Goal: Check status: Check status

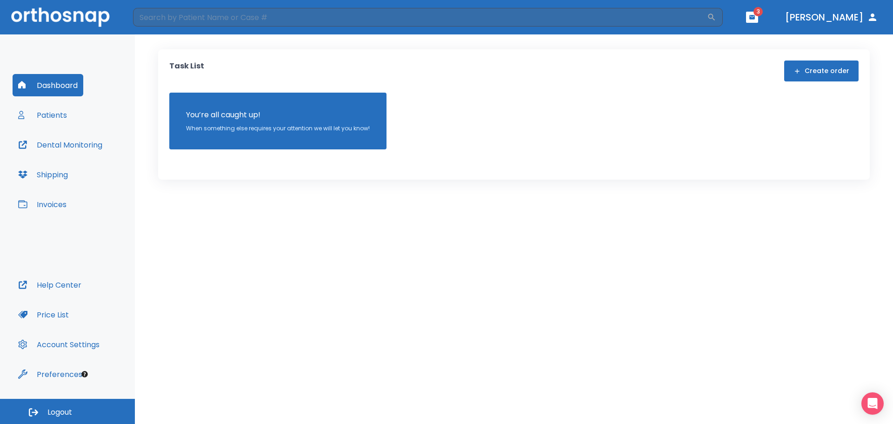
click at [49, 112] on button "Patients" at bounding box center [43, 115] width 60 height 22
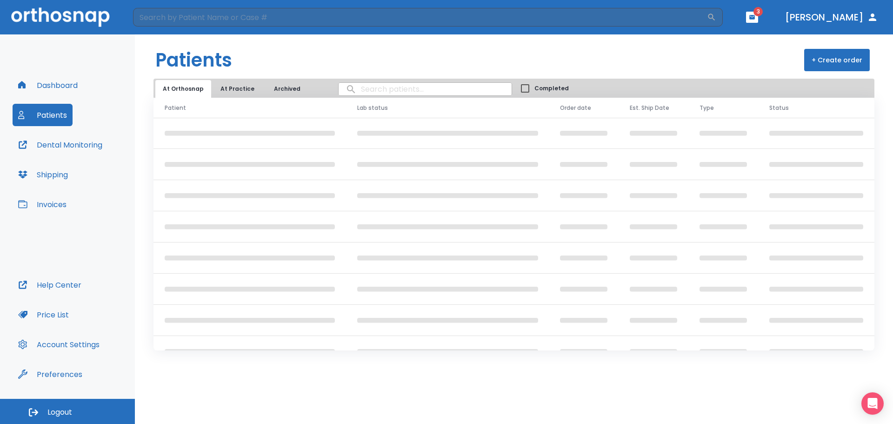
click at [372, 87] on input "search" at bounding box center [425, 89] width 173 height 18
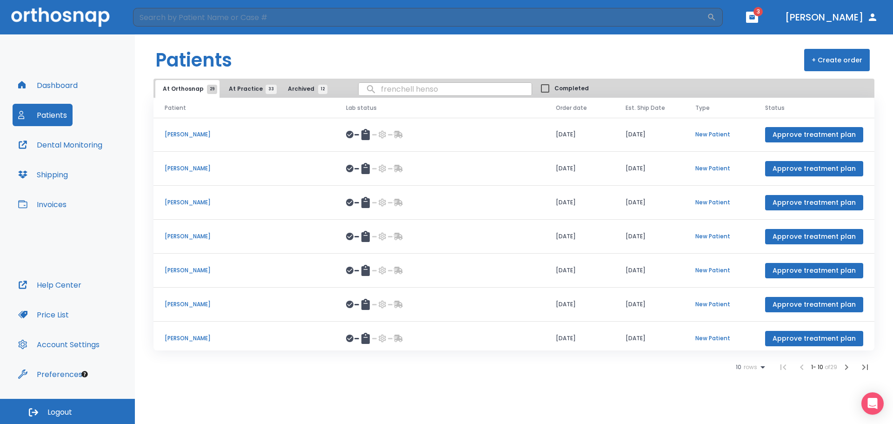
type input "[PERSON_NAME]"
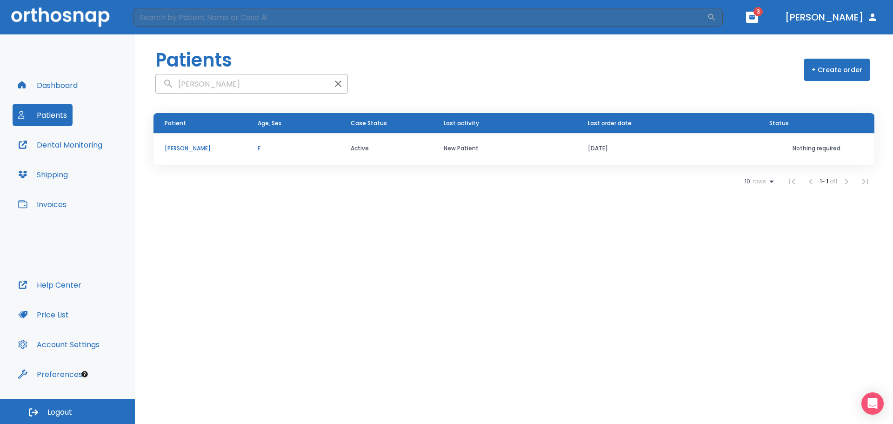
click at [180, 149] on p "Frenchell Henson" at bounding box center [200, 148] width 71 height 8
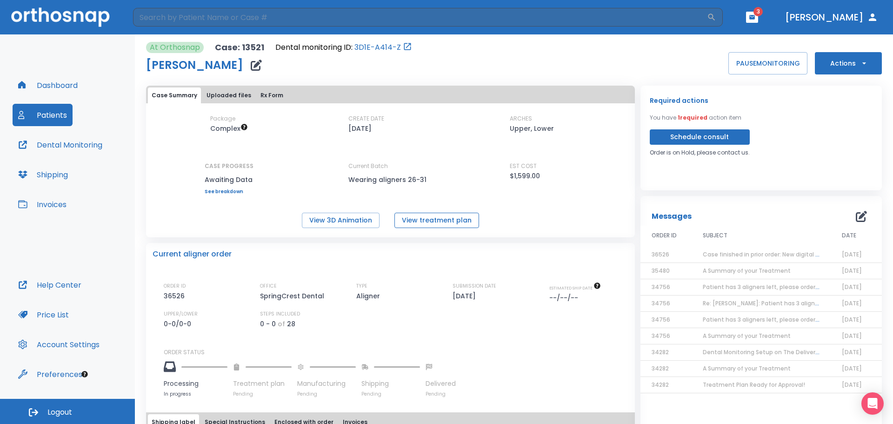
click at [448, 219] on button "View treatment plan" at bounding box center [436, 220] width 85 height 15
